Goal: Task Accomplishment & Management: Manage account settings

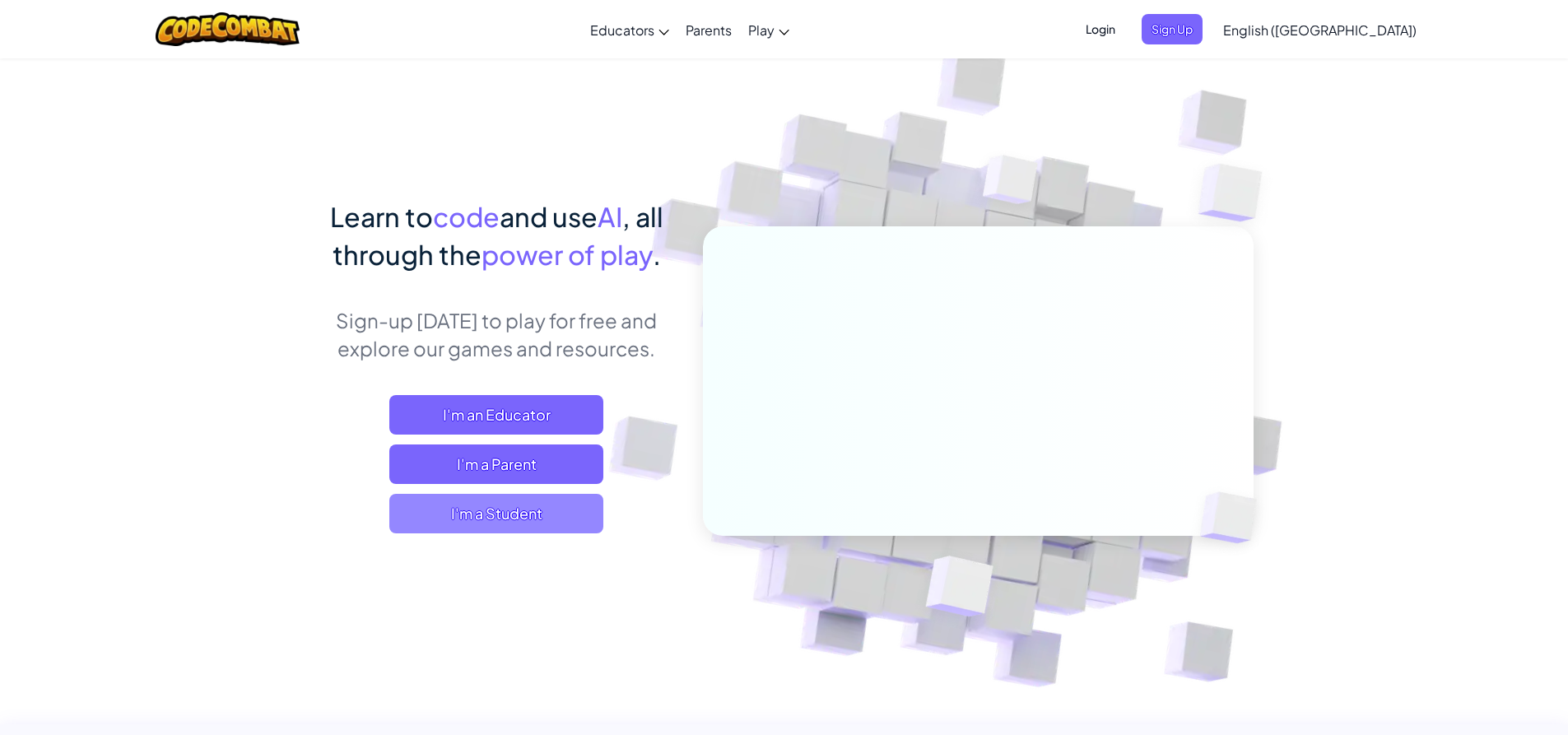
click at [565, 528] on span "I'm a Student" at bounding box center [496, 513] width 214 height 39
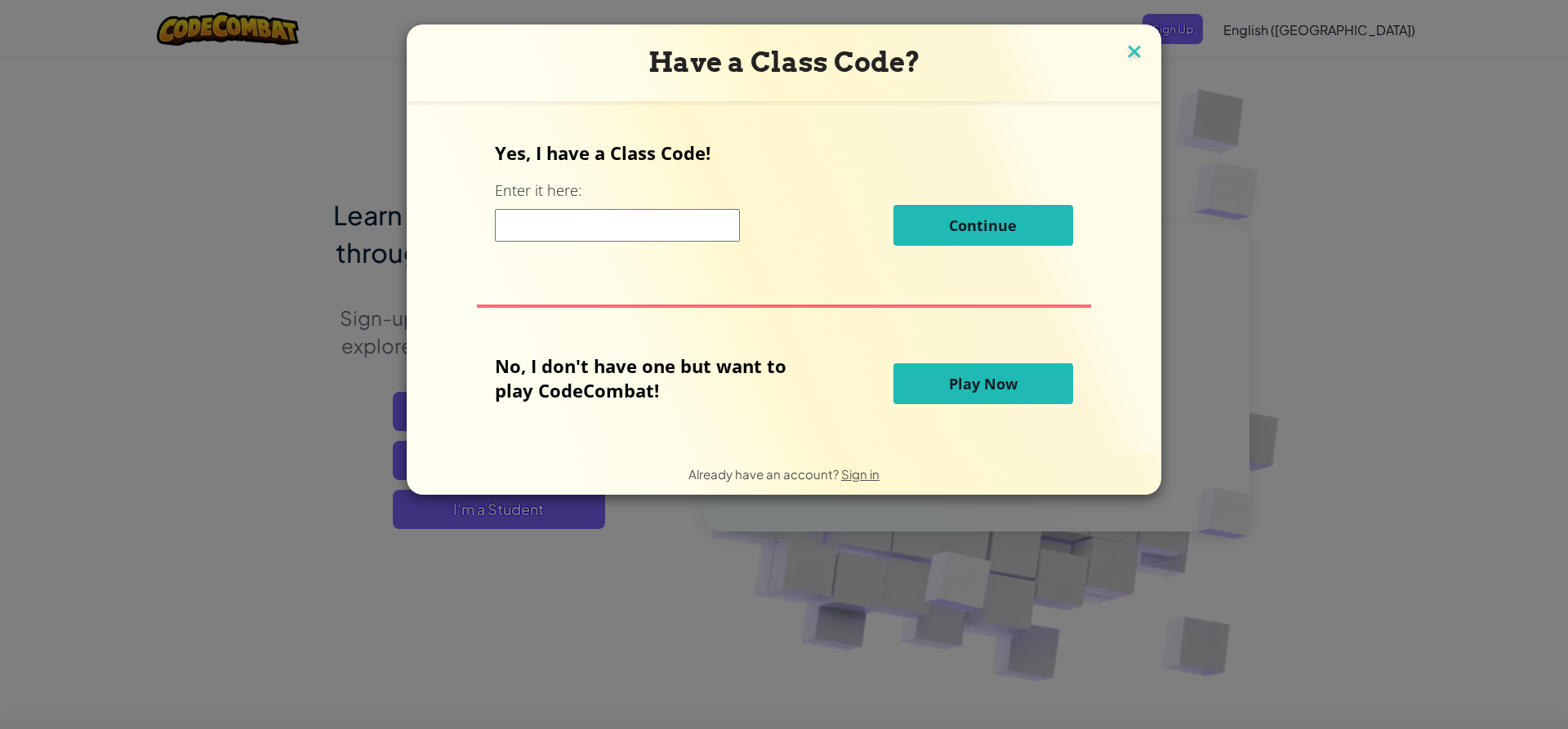
click at [1141, 54] on img at bounding box center [1134, 53] width 21 height 25
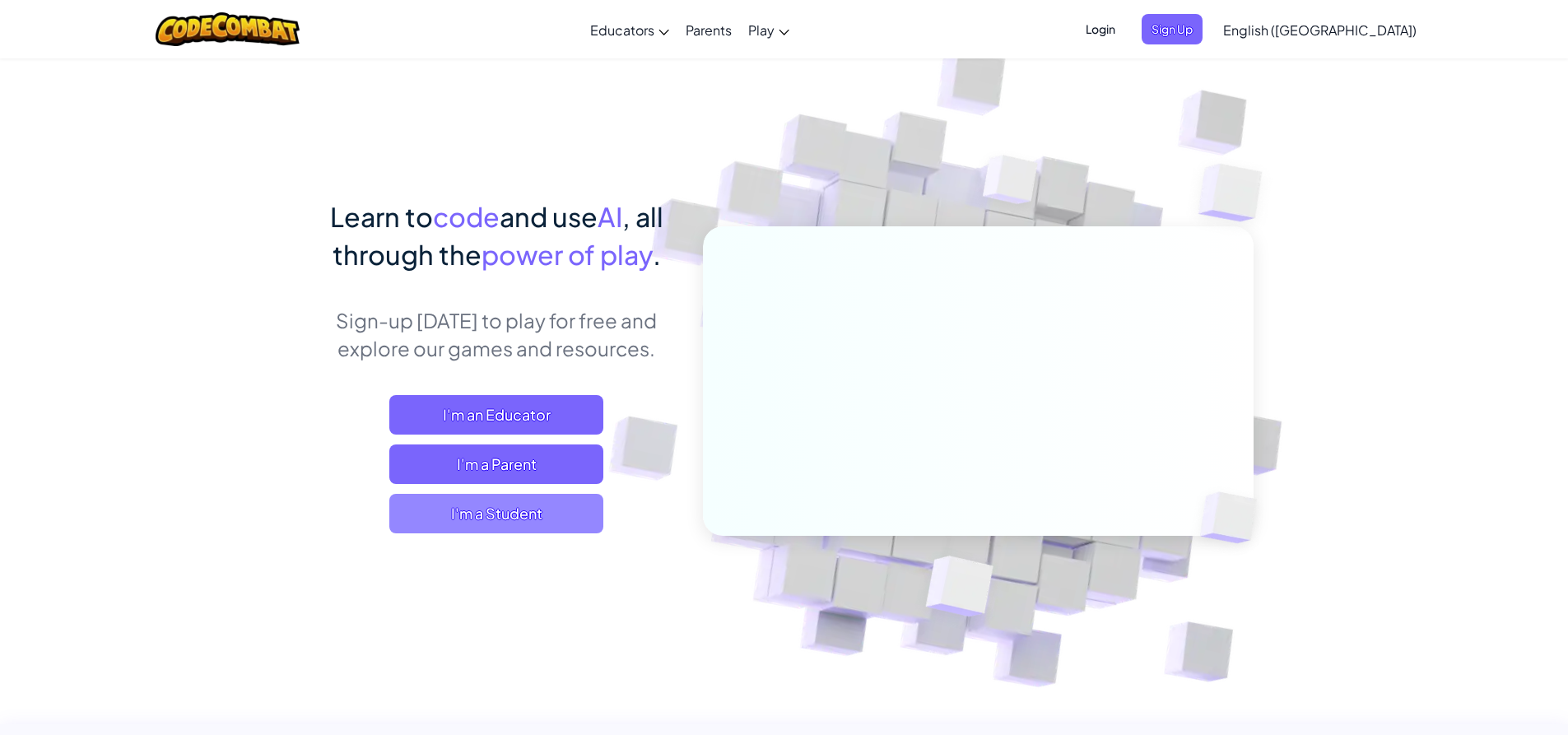
click at [567, 512] on span "I'm a Student" at bounding box center [496, 513] width 214 height 39
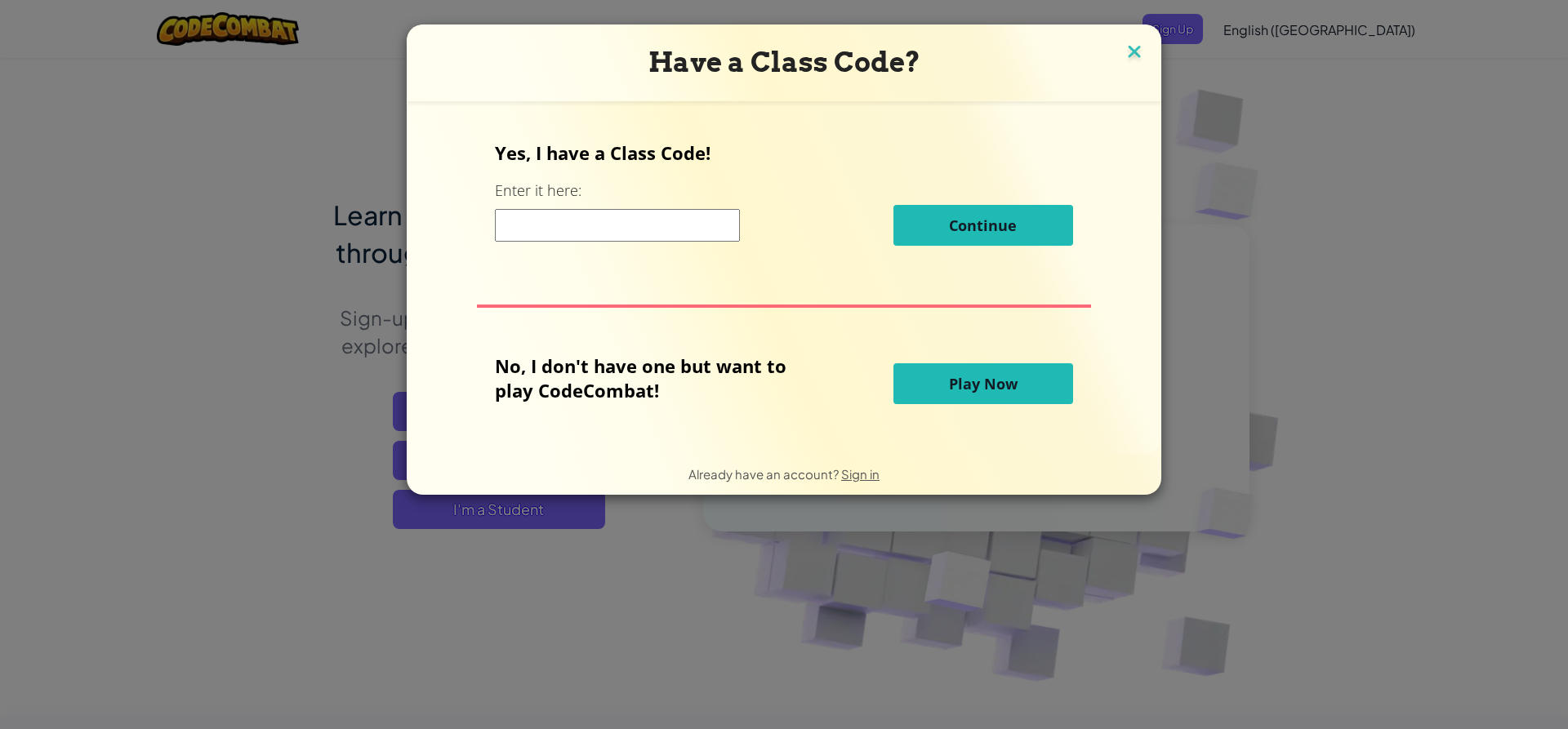
click at [1124, 53] on img at bounding box center [1134, 53] width 21 height 25
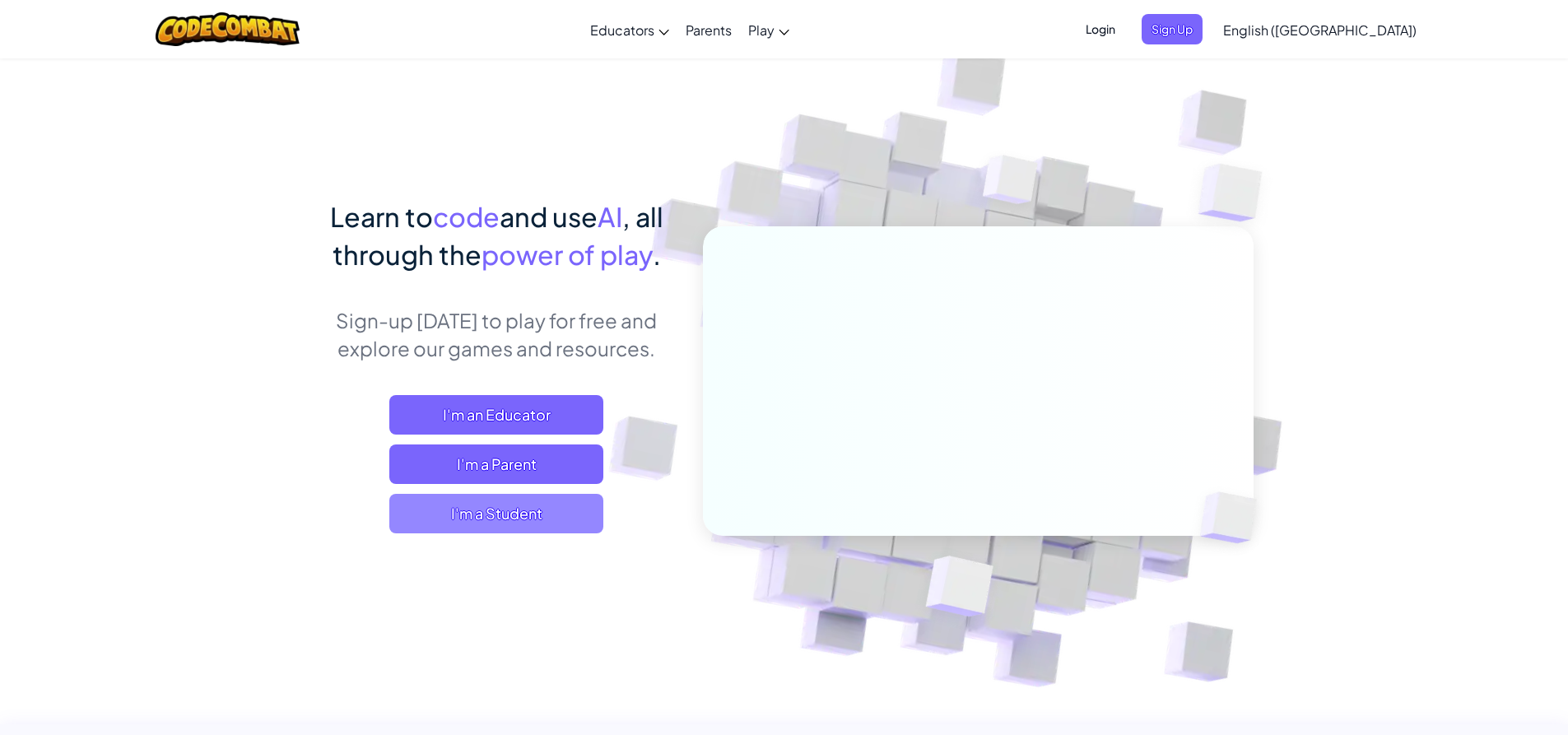
click at [461, 510] on span "I'm a Student" at bounding box center [496, 513] width 214 height 39
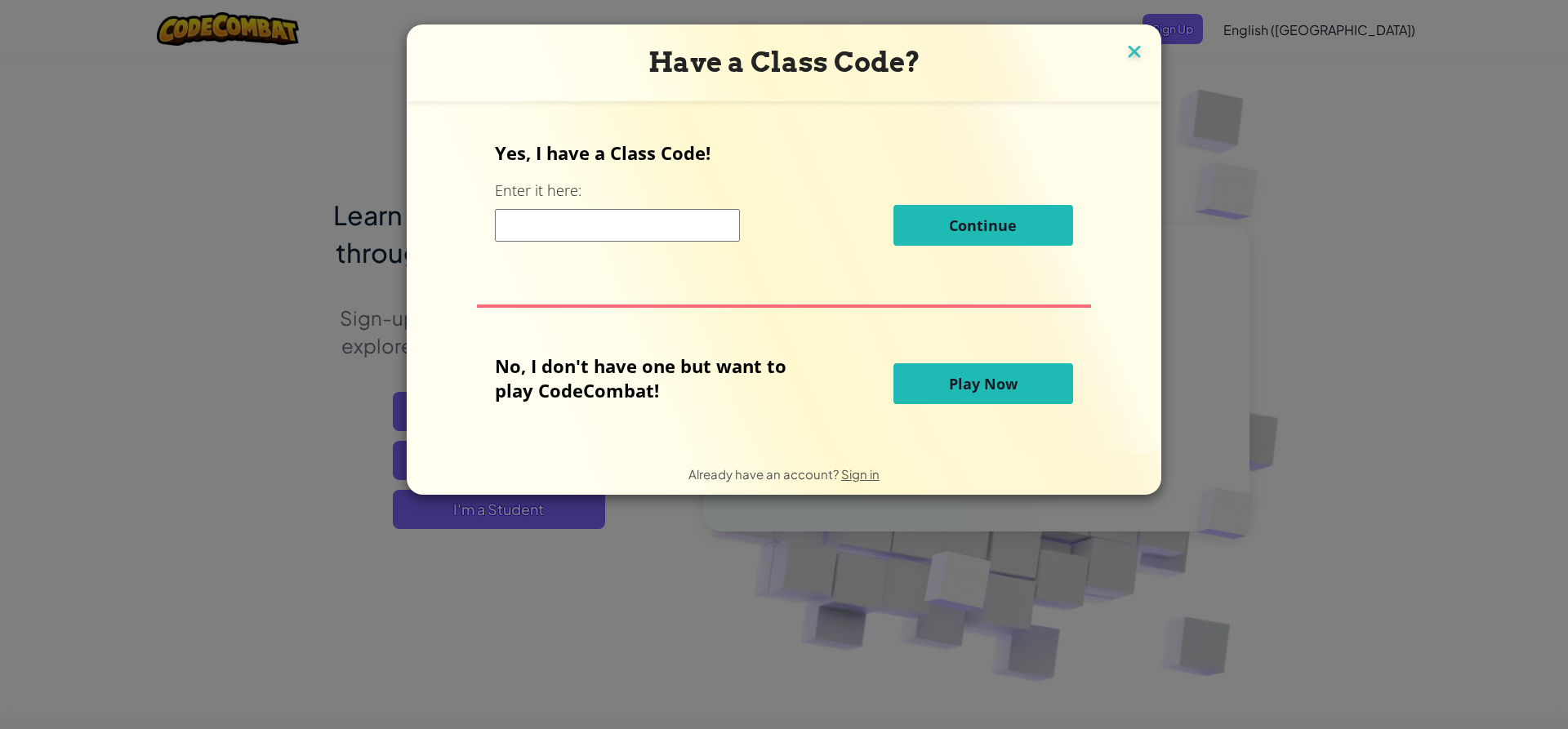
click at [1127, 49] on img at bounding box center [1134, 53] width 21 height 25
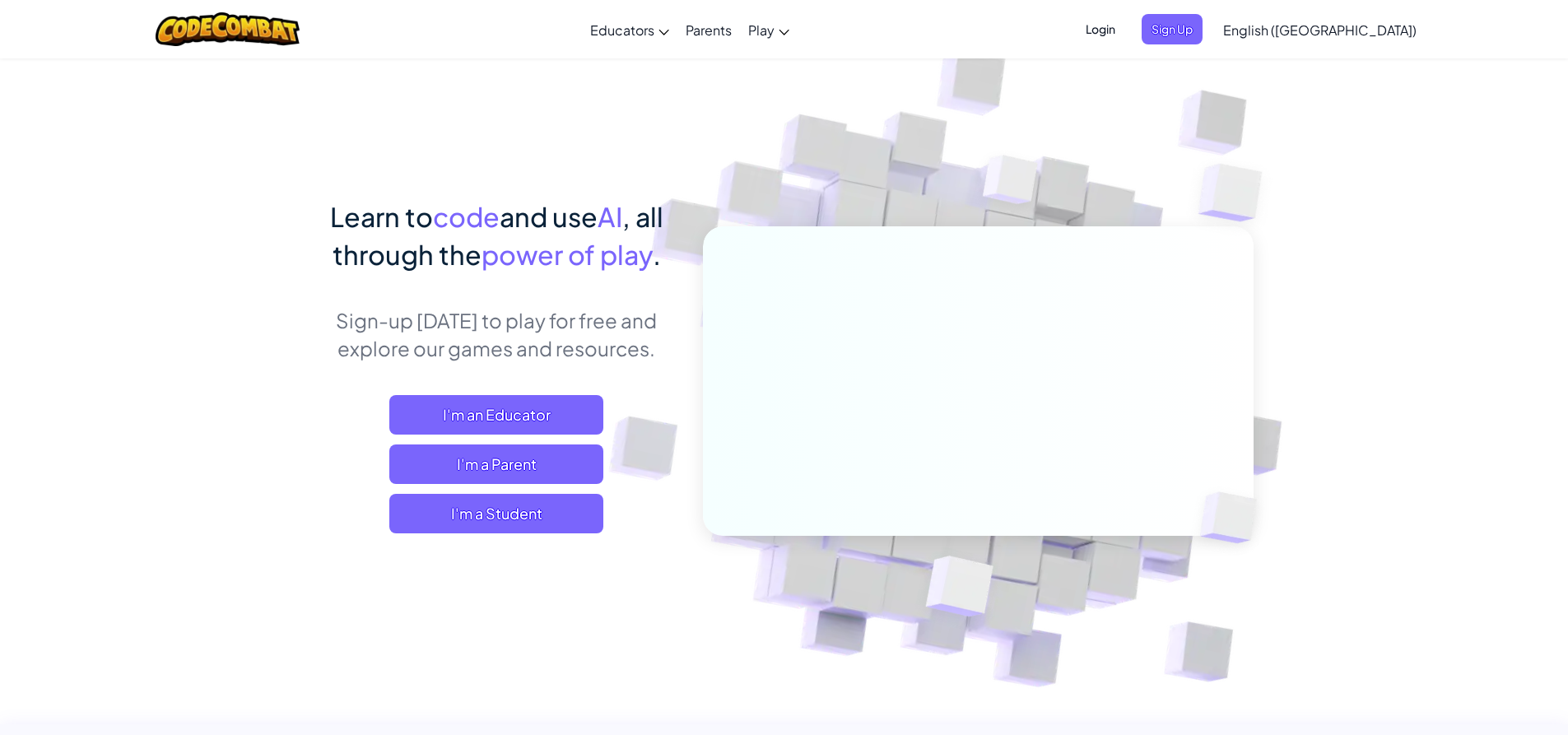
click at [1126, 35] on span "Login" at bounding box center [1100, 30] width 49 height 31
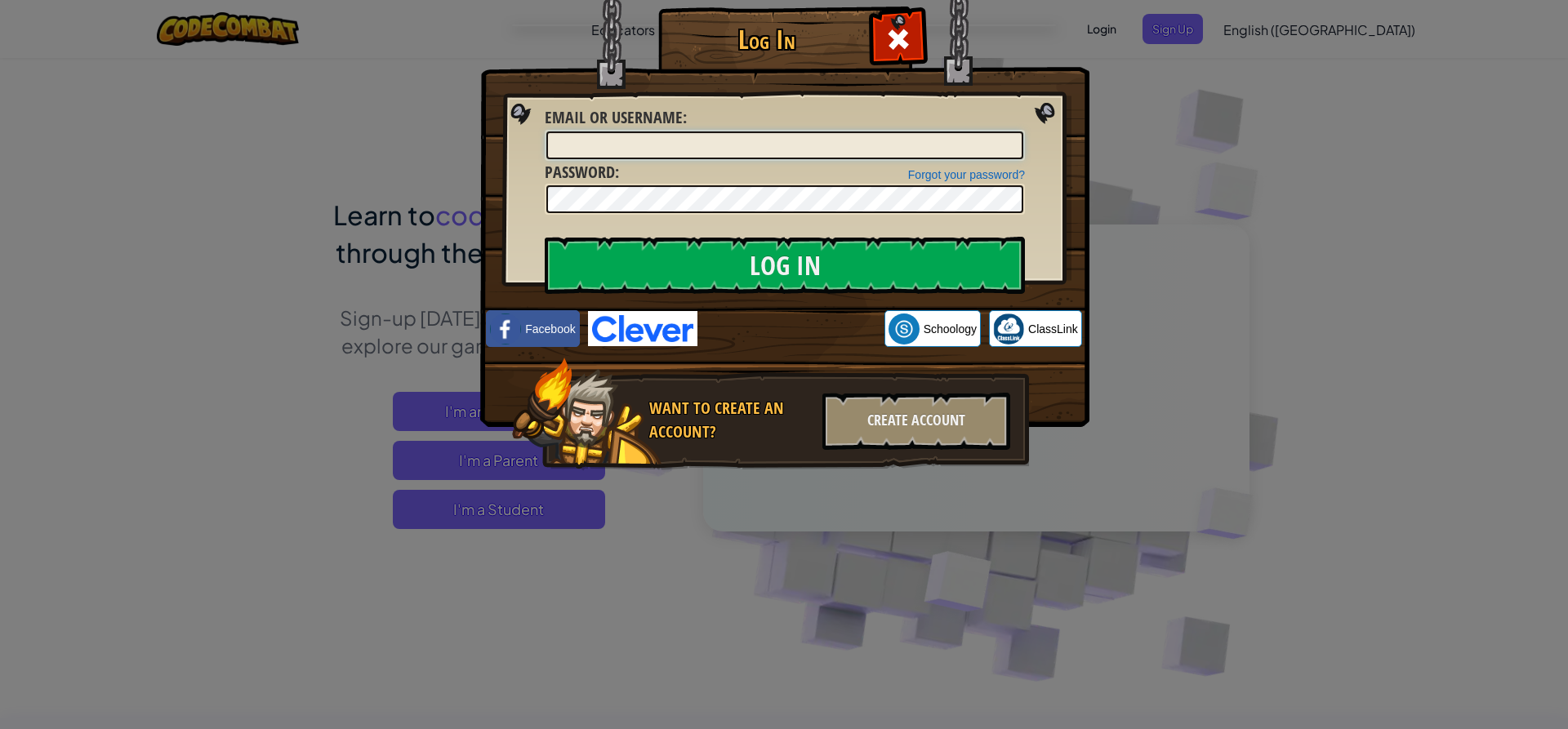
click at [877, 142] on input "Email or Username :" at bounding box center [785, 145] width 477 height 28
click at [729, 271] on input "Log In" at bounding box center [784, 265] width 480 height 57
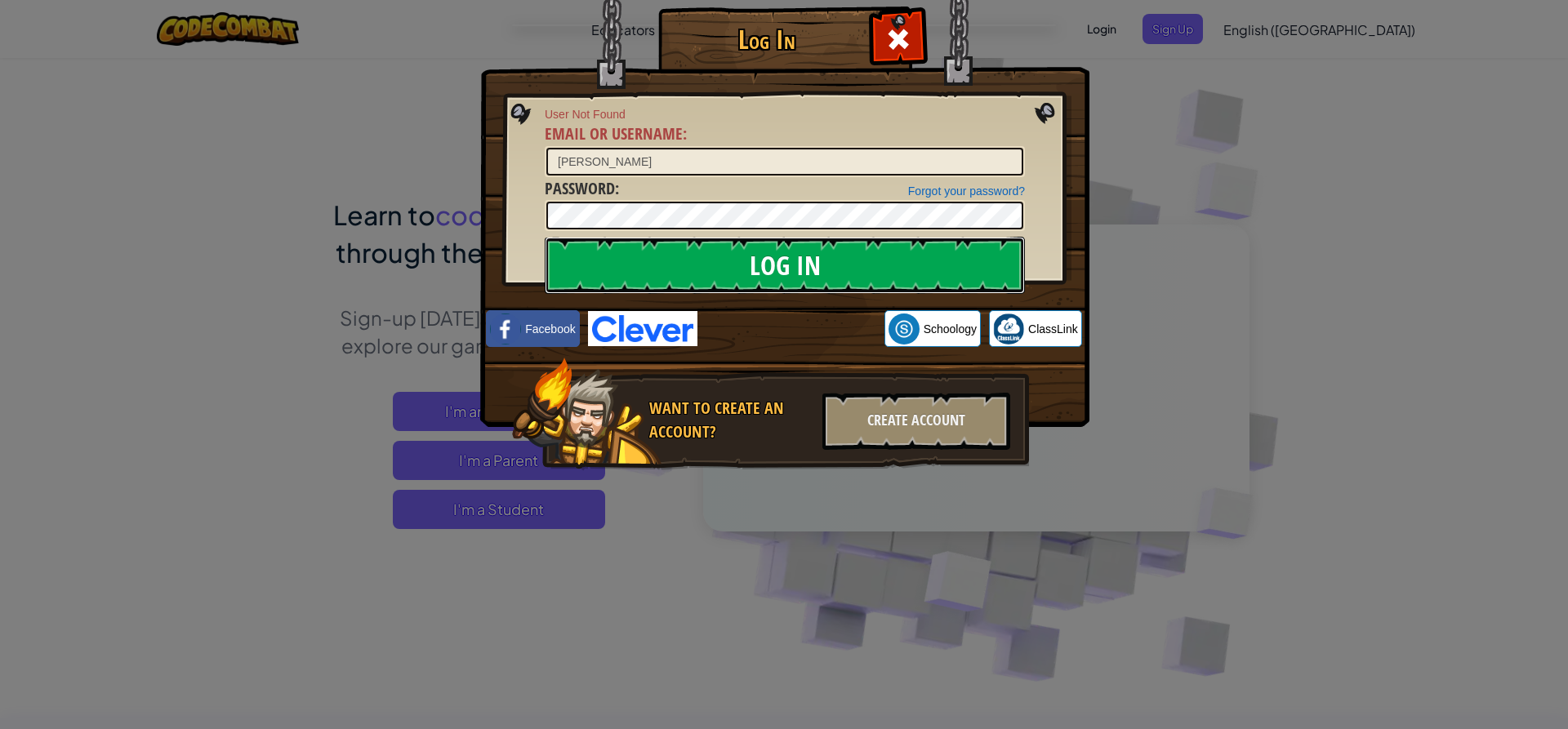
click at [729, 271] on input "Log In" at bounding box center [784, 265] width 480 height 57
click at [727, 168] on input "[PERSON_NAME]" at bounding box center [785, 161] width 477 height 28
type input "[PERSON_NAME]"
click at [666, 254] on input "Log In" at bounding box center [784, 265] width 480 height 57
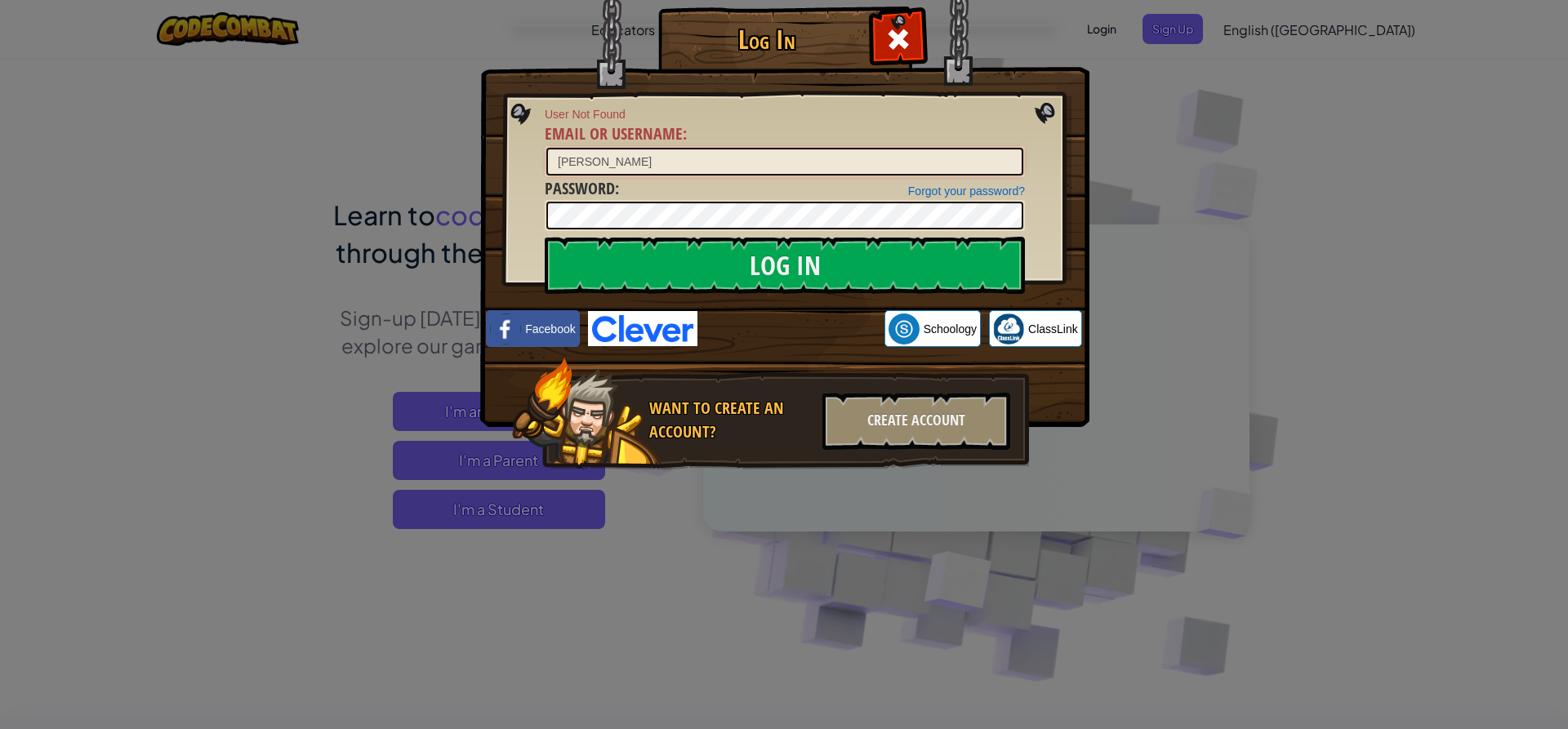
click at [816, 172] on input "[PERSON_NAME]" at bounding box center [785, 161] width 477 height 28
click at [909, 17] on div at bounding box center [898, 37] width 52 height 52
